Goal: Transaction & Acquisition: Book appointment/travel/reservation

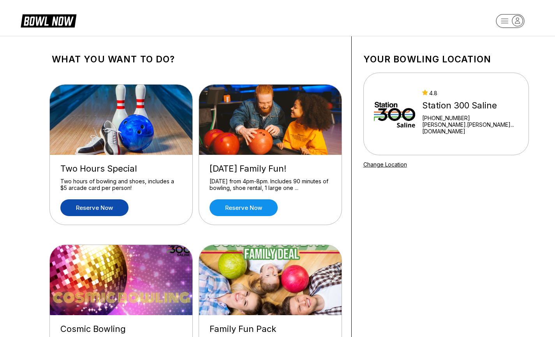
click at [88, 210] on link "Reserve now" at bounding box center [94, 207] width 68 height 17
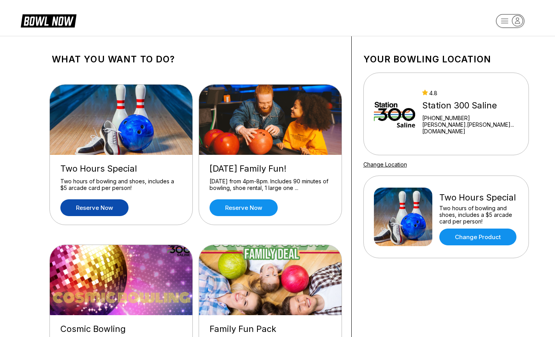
click at [93, 206] on link "Reserve now" at bounding box center [94, 207] width 68 height 17
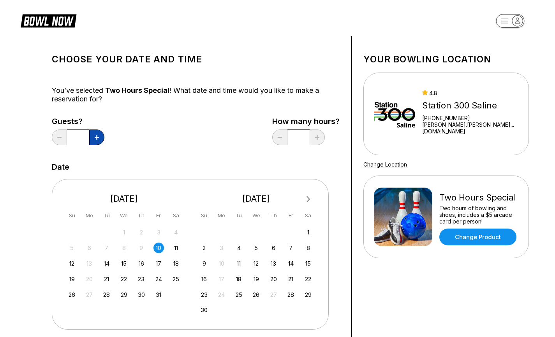
click at [92, 140] on button at bounding box center [96, 137] width 15 height 16
type input "*"
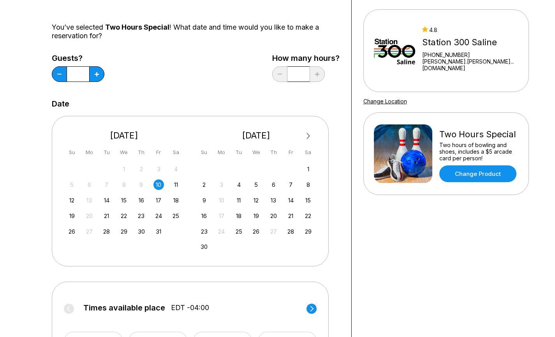
scroll to position [67, 0]
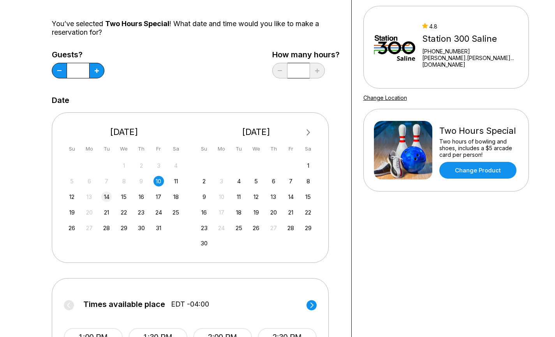
click at [109, 197] on div "14" at bounding box center [106, 196] width 11 height 11
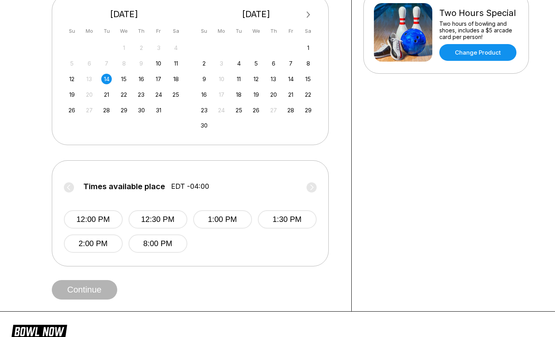
scroll to position [193, 0]
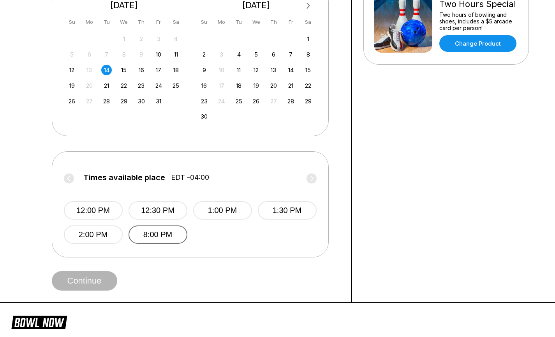
click at [161, 232] on button "8:00 PM" at bounding box center [158, 234] width 59 height 18
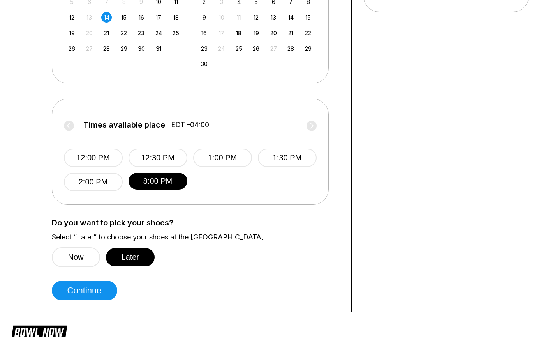
scroll to position [264, 0]
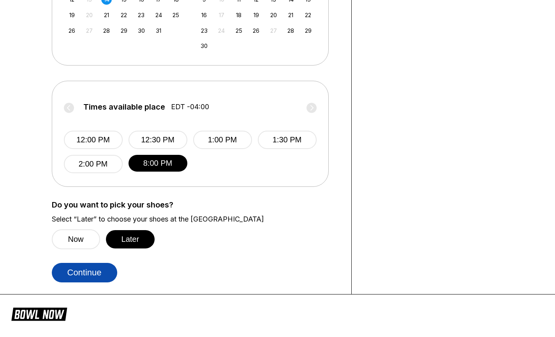
click at [72, 275] on button "Continue" at bounding box center [84, 272] width 65 height 19
select select "**"
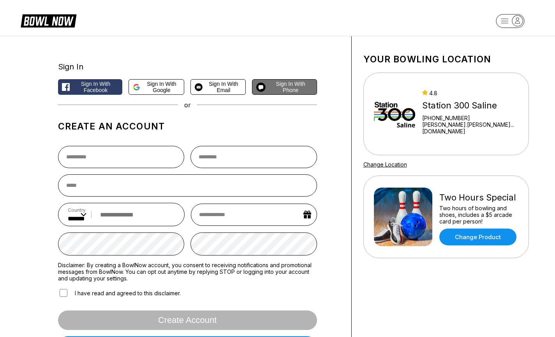
click at [269, 87] on span "Sign in with Phone" at bounding box center [291, 87] width 44 height 12
select select "**"
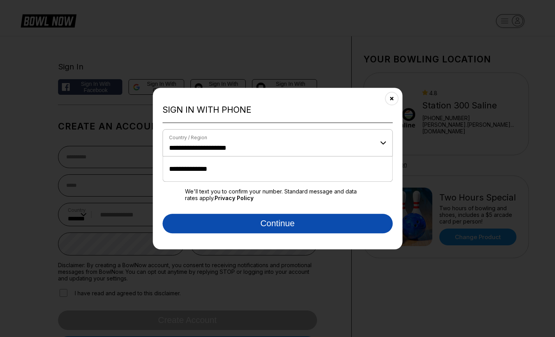
type input "**********"
click at [234, 222] on button "Continue" at bounding box center [278, 223] width 230 height 19
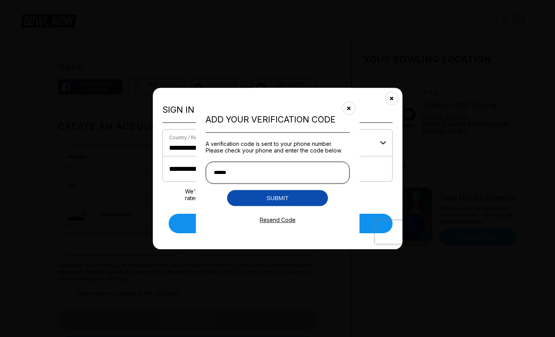
type input "******"
click at [283, 193] on button "Submit" at bounding box center [277, 198] width 101 height 16
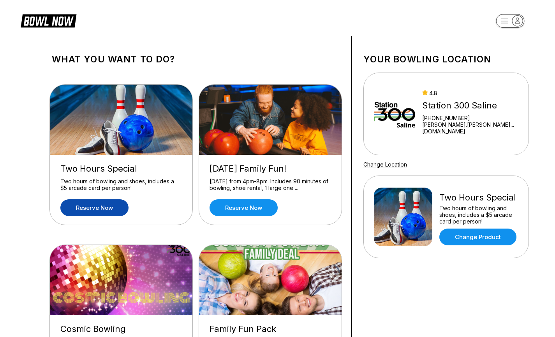
click at [85, 207] on link "Reserve now" at bounding box center [94, 207] width 68 height 17
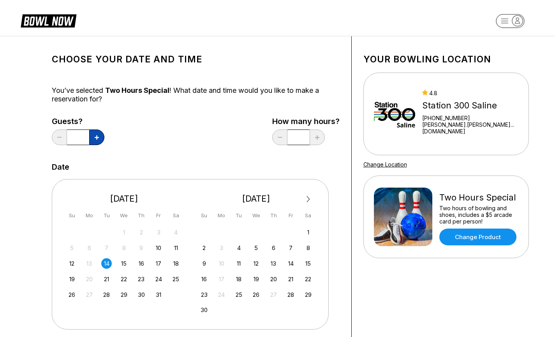
click at [94, 141] on button at bounding box center [96, 137] width 15 height 16
type input "*"
click at [107, 263] on div "14" at bounding box center [106, 263] width 11 height 11
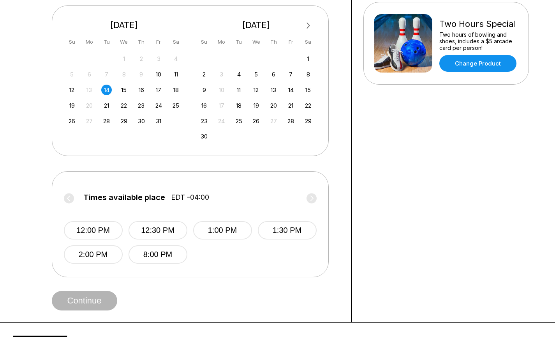
scroll to position [176, 0]
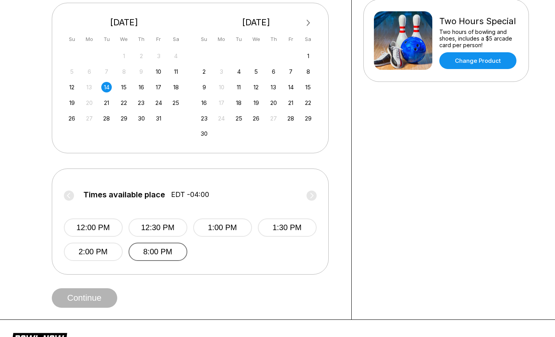
click at [145, 246] on button "8:00 PM" at bounding box center [158, 251] width 59 height 18
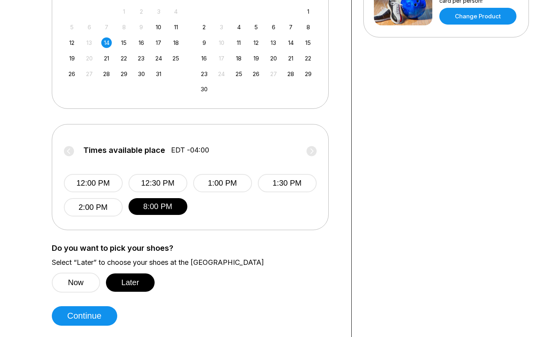
scroll to position [247, 0]
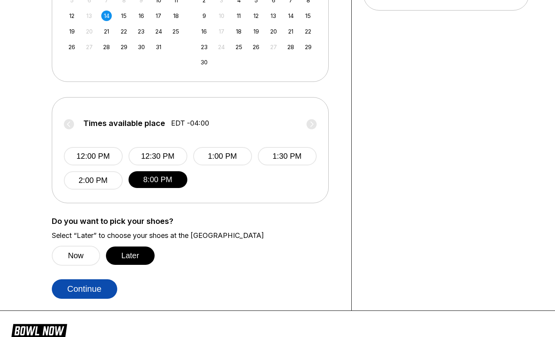
click at [79, 288] on button "Continue" at bounding box center [84, 288] width 65 height 19
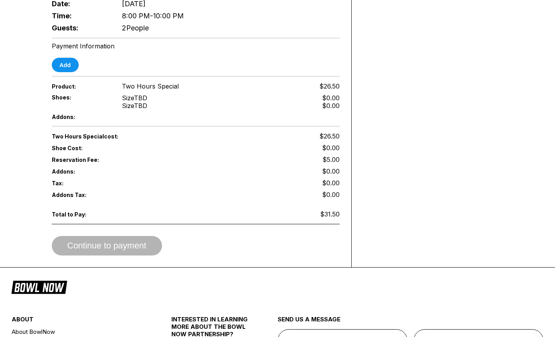
scroll to position [261, 0]
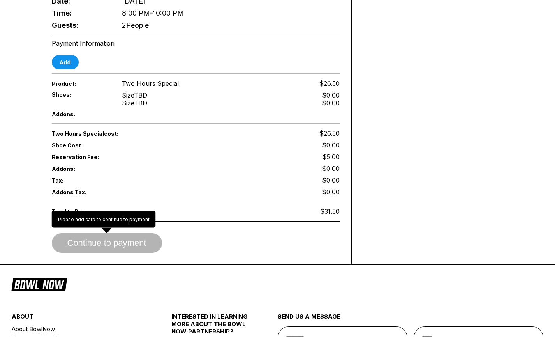
click at [94, 240] on span "Continue to payment" at bounding box center [107, 243] width 110 height 8
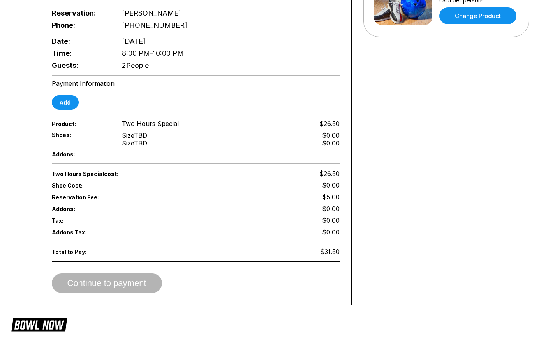
scroll to position [217, 0]
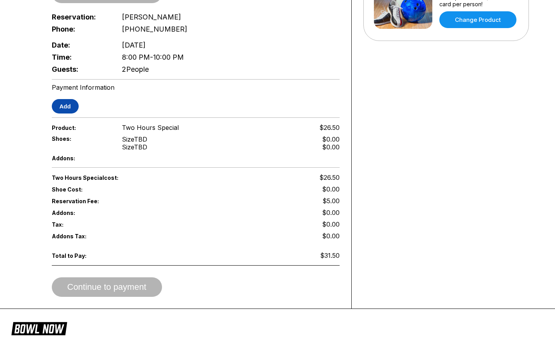
click at [65, 103] on button "Add" at bounding box center [65, 106] width 27 height 14
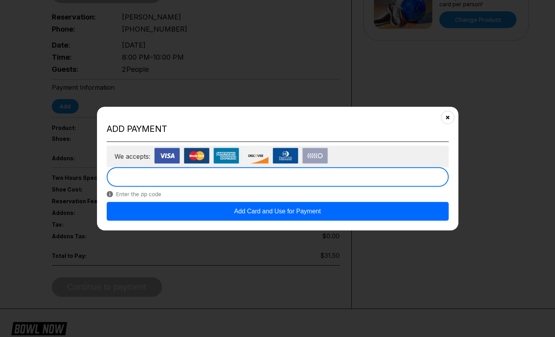
click at [211, 209] on button "Add Card and Use for Payment" at bounding box center [278, 210] width 342 height 19
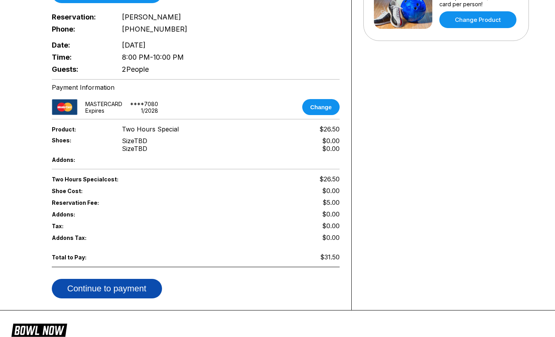
click at [118, 281] on button "Continue to payment" at bounding box center [107, 288] width 110 height 19
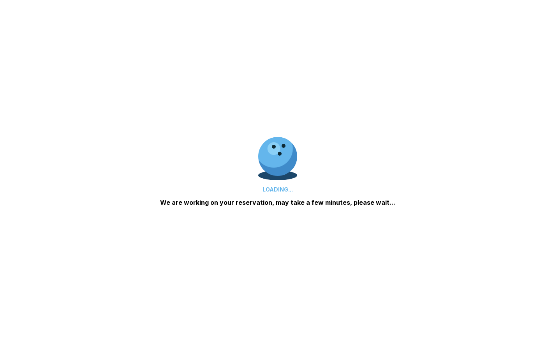
scroll to position [131, 0]
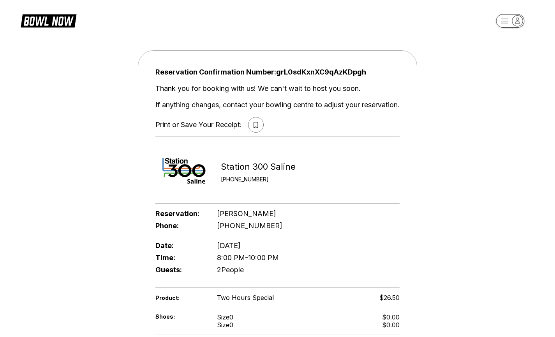
click at [261, 127] on button at bounding box center [256, 125] width 16 height 16
